Goal: Check status: Check status

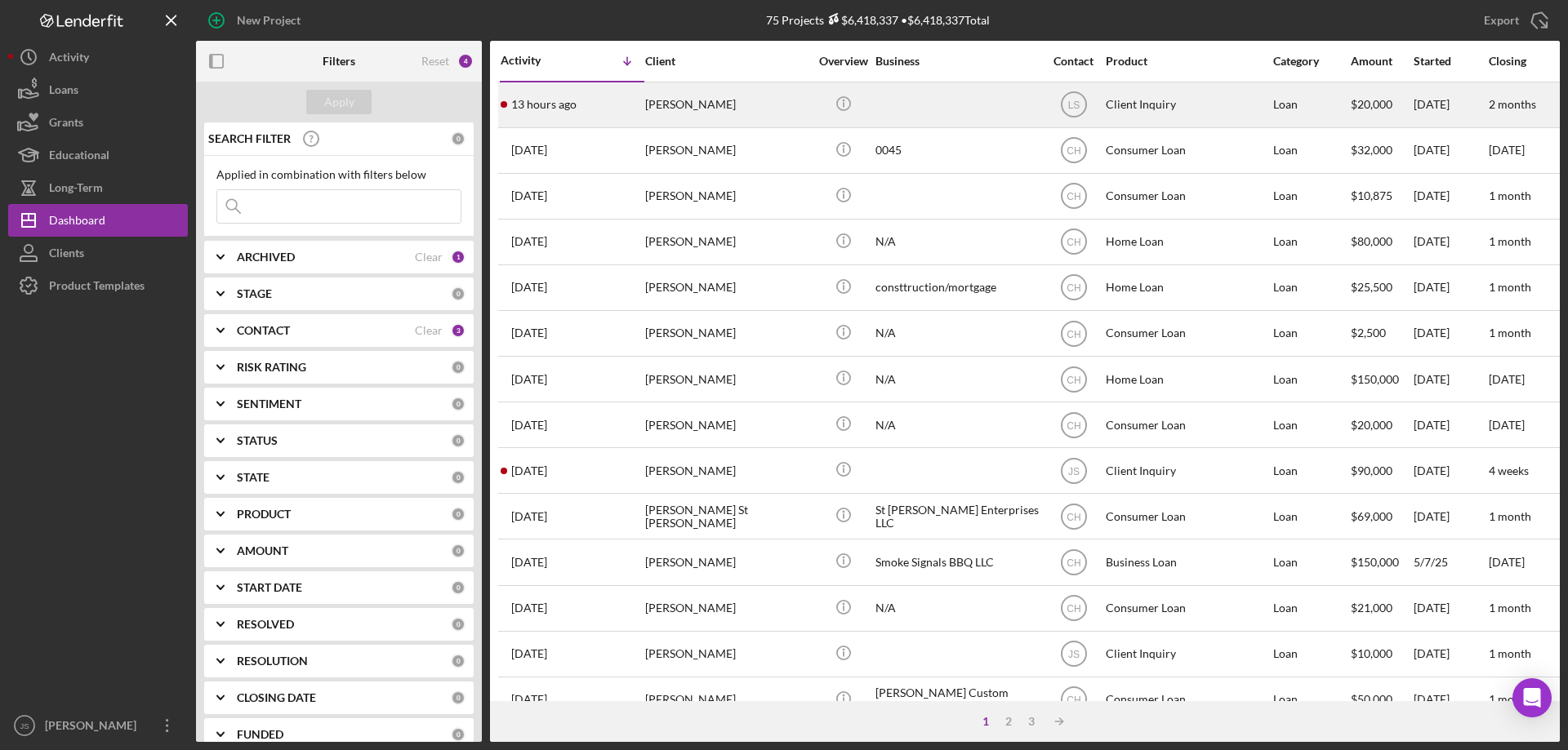
click at [602, 120] on div "13 hours ago [PERSON_NAME]" at bounding box center [571, 104] width 143 height 43
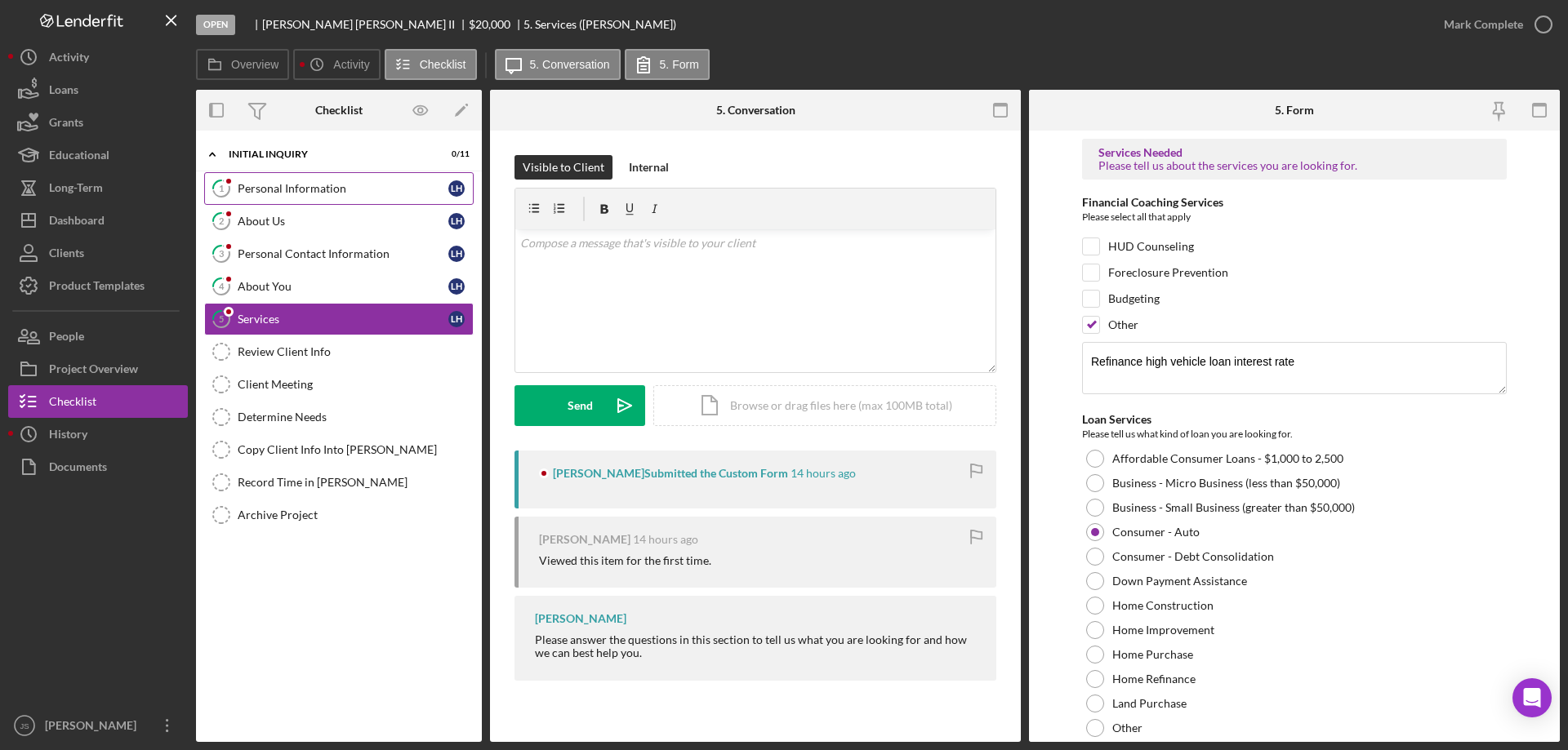
click at [369, 184] on div "Personal Information" at bounding box center [343, 189] width 211 height 13
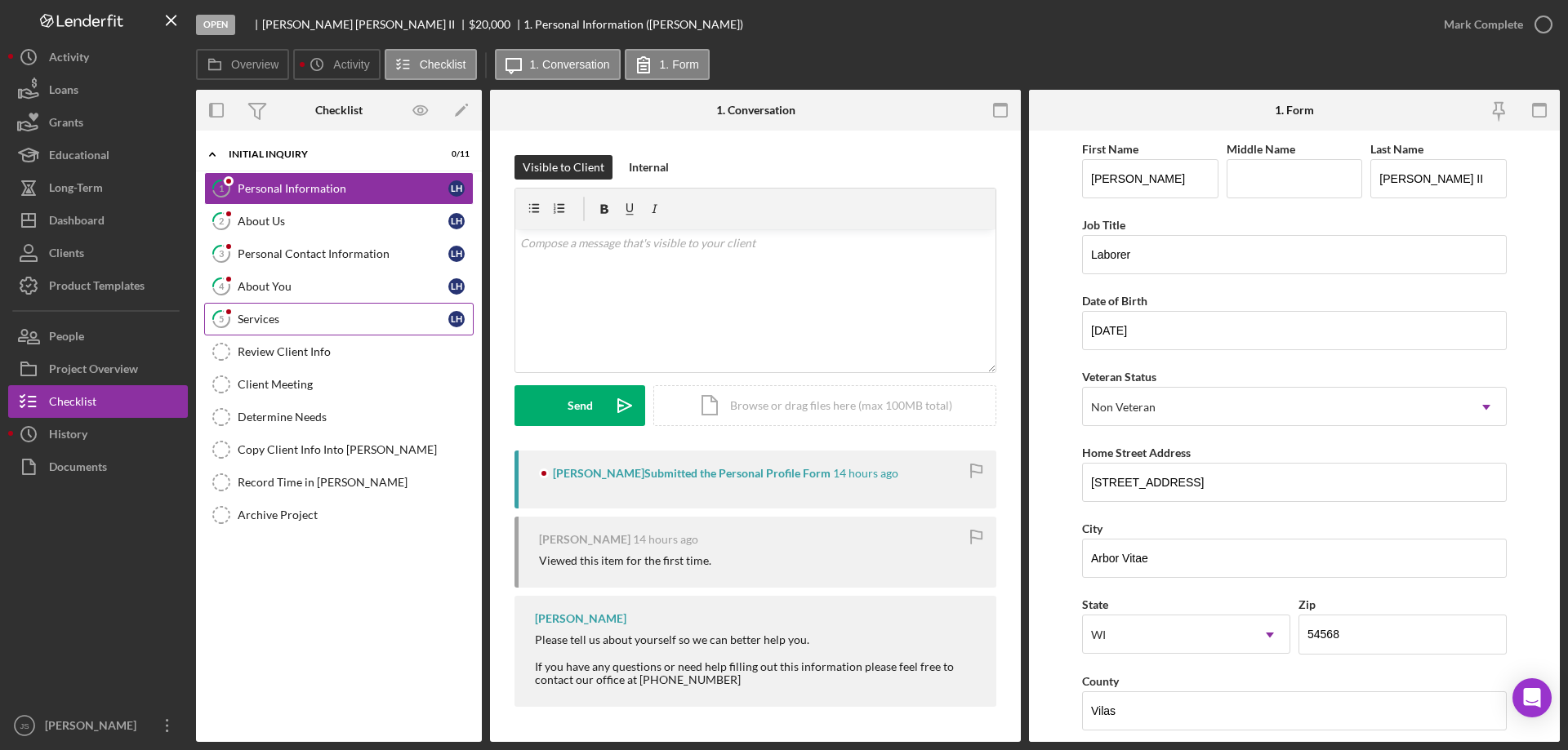
click at [327, 321] on div "Services" at bounding box center [343, 319] width 211 height 13
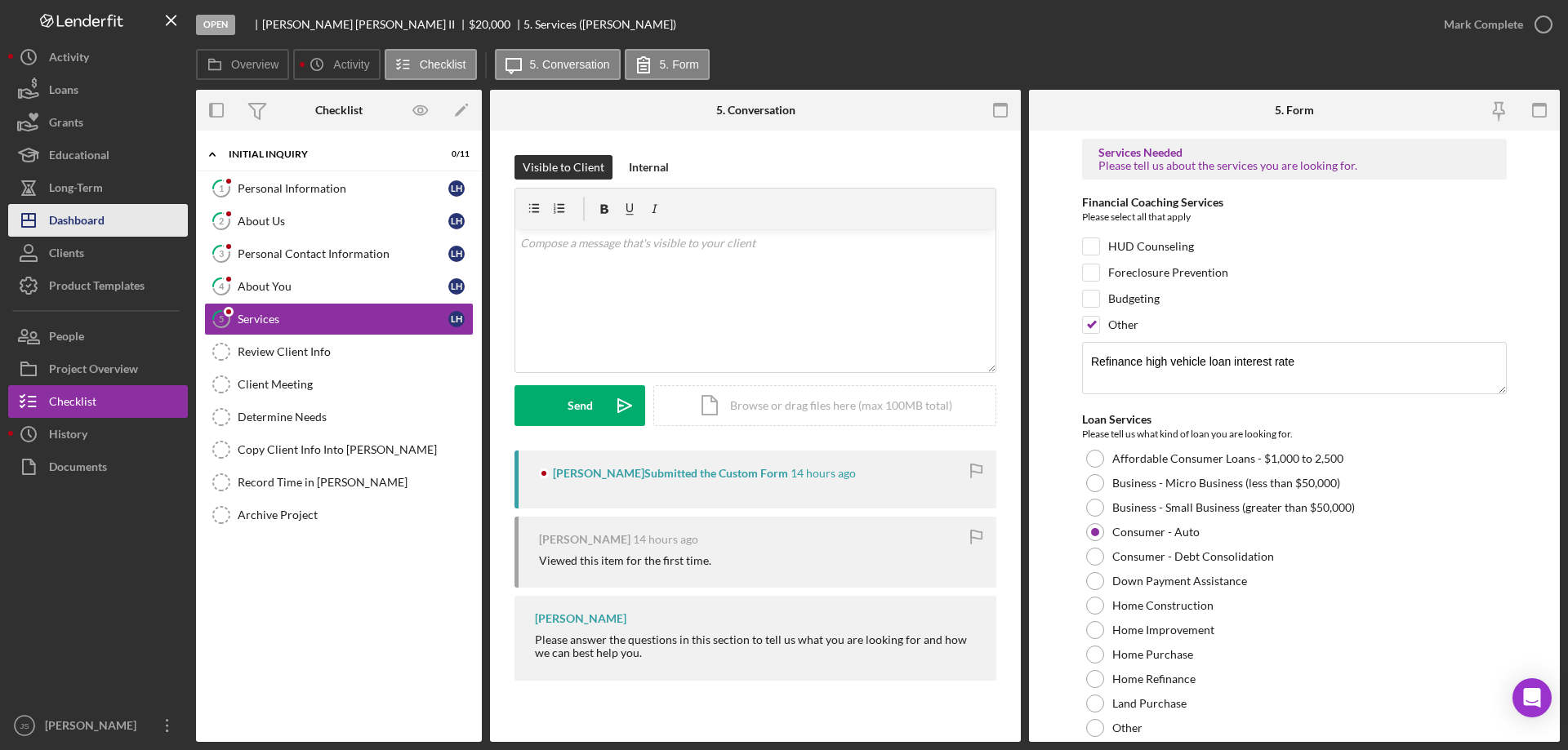
click at [76, 223] on div "Dashboard" at bounding box center [76, 221] width 56 height 36
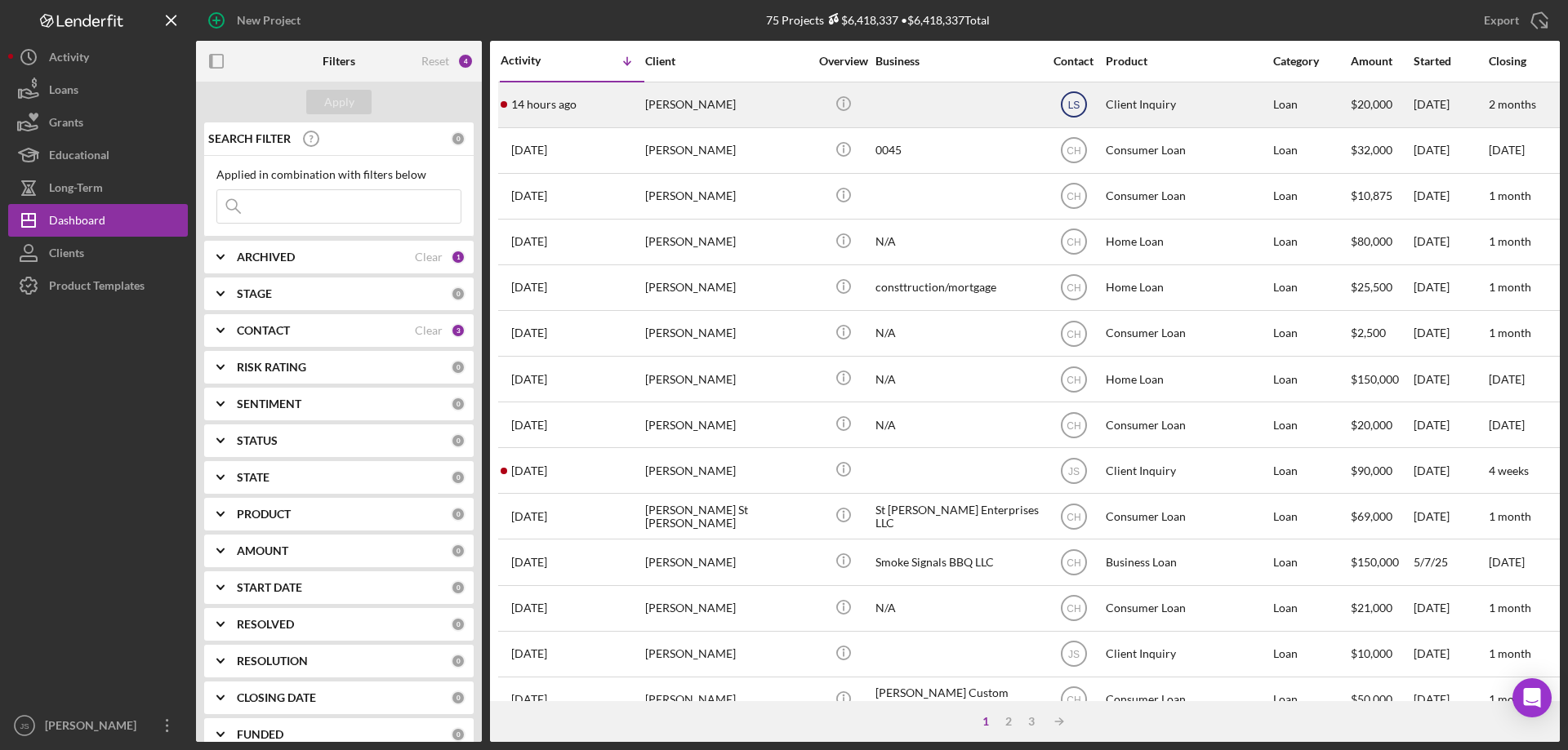
click at [1076, 103] on text "LS" at bounding box center [1074, 104] width 12 height 12
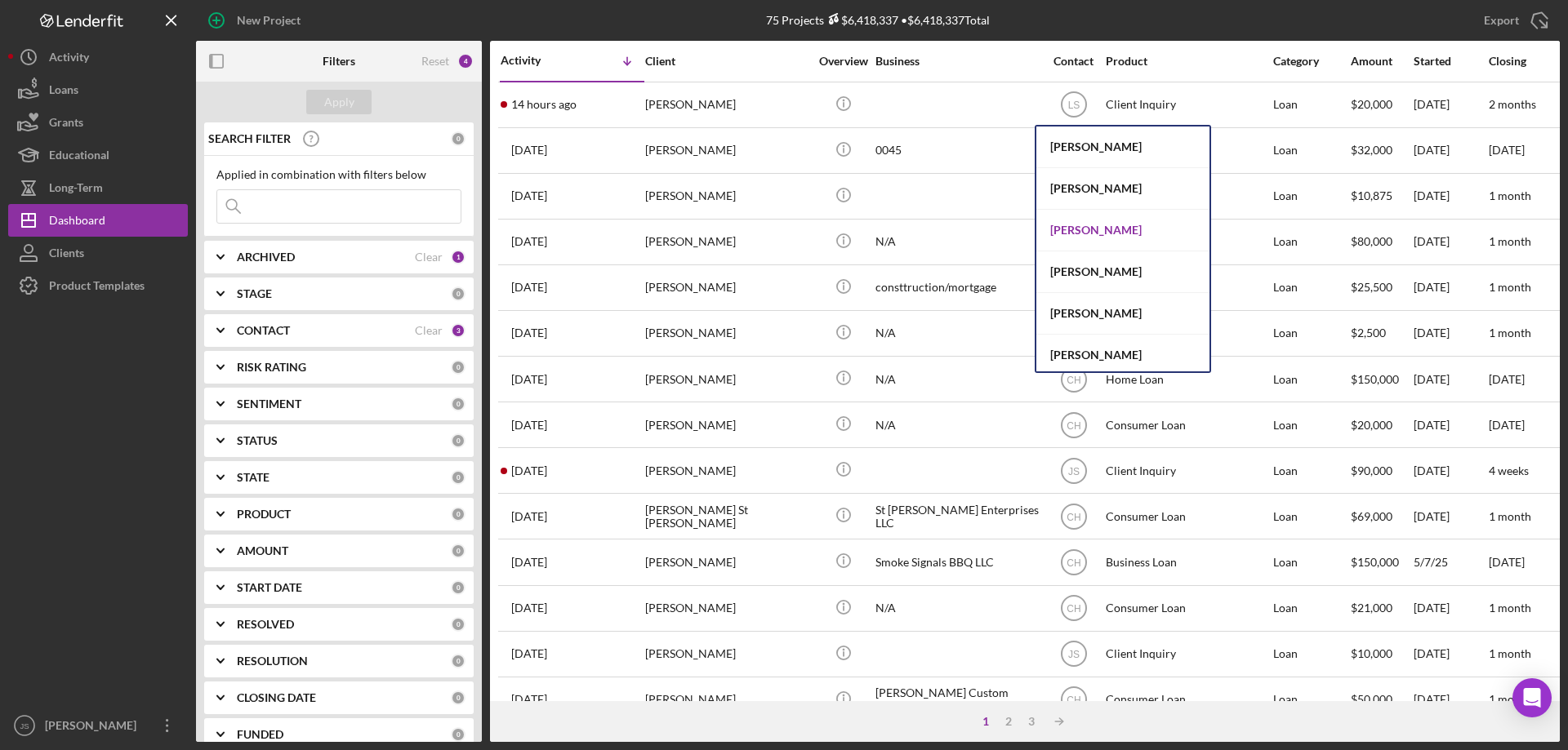
click at [1091, 230] on div "[PERSON_NAME]" at bounding box center [1122, 230] width 173 height 42
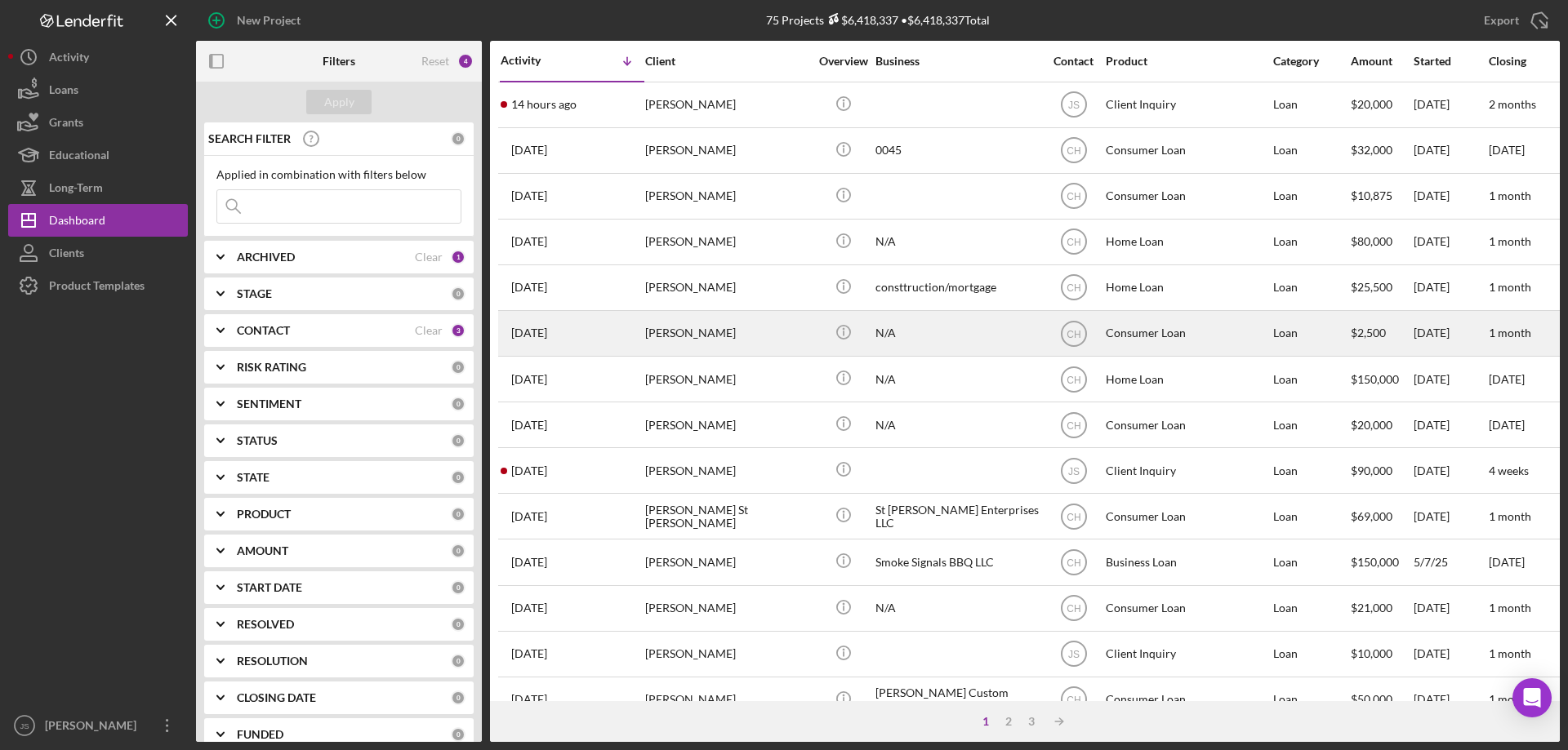
click at [611, 337] on div "[DATE] [PERSON_NAME]" at bounding box center [571, 333] width 143 height 43
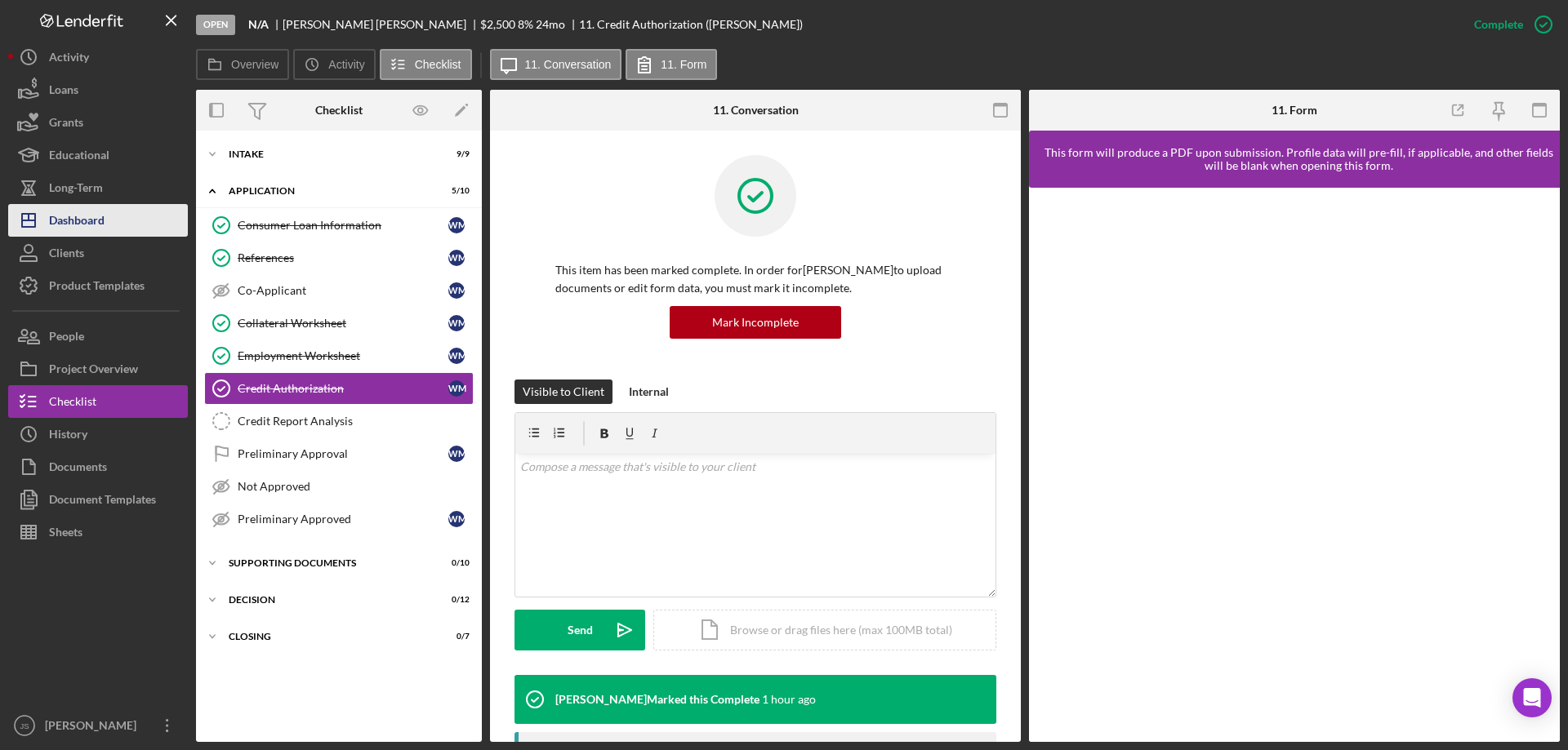
click at [77, 218] on div "Dashboard" at bounding box center [76, 221] width 56 height 36
